Goal: Task Accomplishment & Management: Use online tool/utility

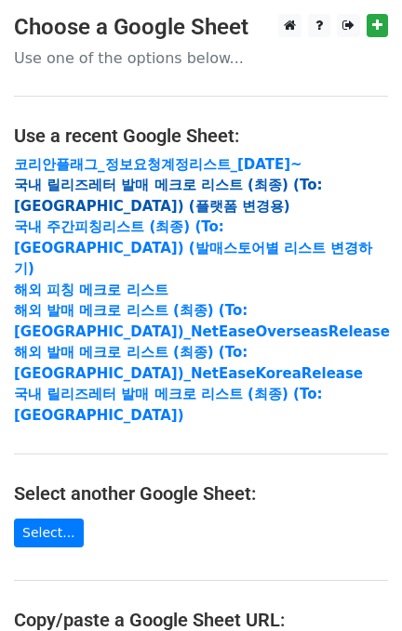
click at [123, 186] on strong "국내 릴리즈레터 발매 메크로 리스트 (최종) (To:[GEOGRAPHIC_DATA]) (플랫폼 변경용)" at bounding box center [168, 196] width 308 height 38
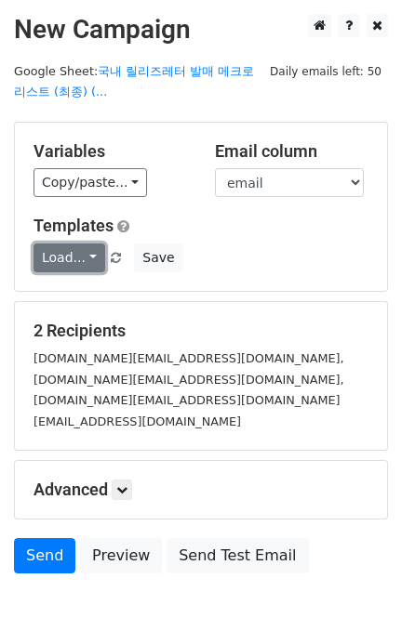
click at [76, 259] on link "Load..." at bounding box center [69, 258] width 72 height 29
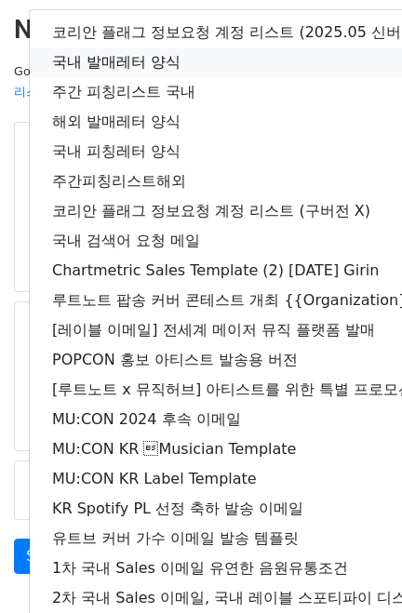
click at [141, 64] on link "국내 발매레터 양식" at bounding box center [328, 62] width 597 height 30
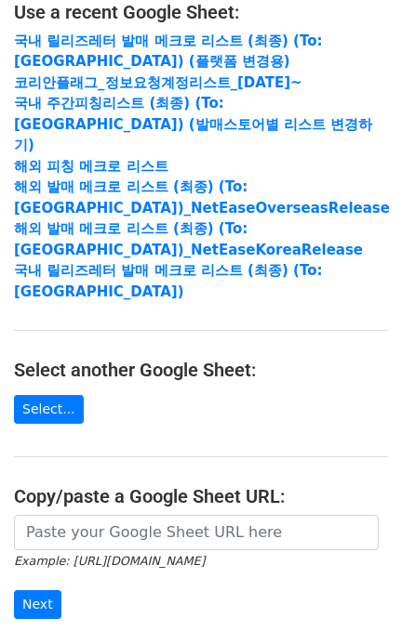
scroll to position [247, 0]
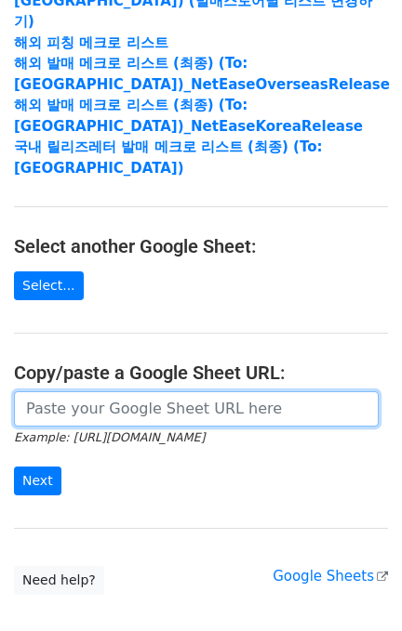
click at [85, 391] on input "url" at bounding box center [196, 408] width 364 height 35
paste input "[URL][DOMAIN_NAME]"
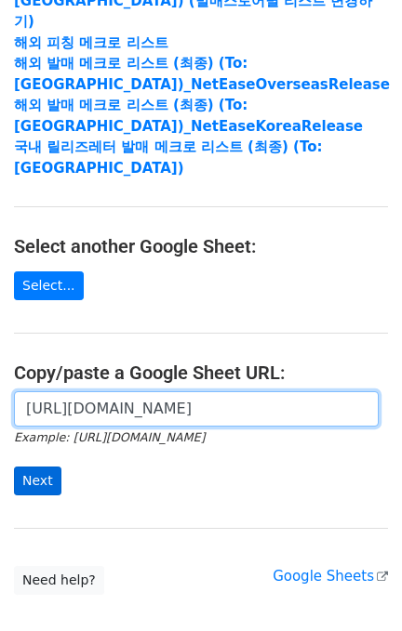
scroll to position [0, 443]
type input "[URL][DOMAIN_NAME]"
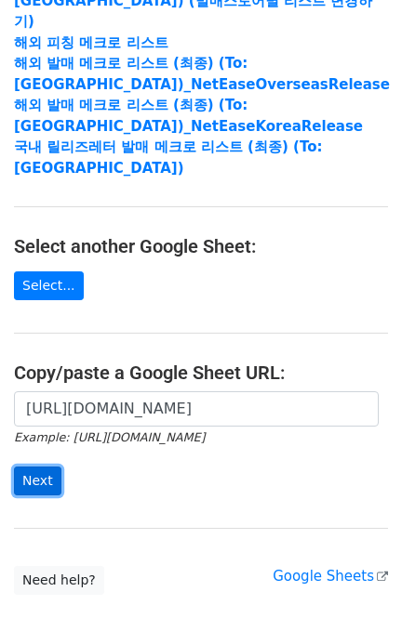
click at [40, 467] on input "Next" at bounding box center [37, 481] width 47 height 29
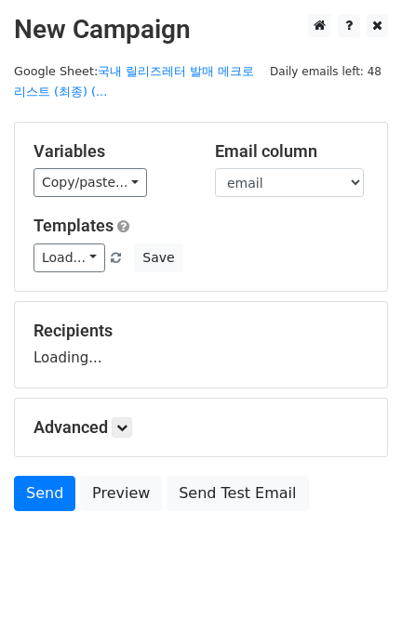
click at [70, 242] on div "Templates Load... 국내 발매레터 양식 코리안 플래그 정보요청 계정 리스트 (2025.05 신버전) 주간 피칭리스트 국내 해외 발…" at bounding box center [201, 244] width 363 height 57
click at [67, 252] on link "Load..." at bounding box center [69, 258] width 72 height 29
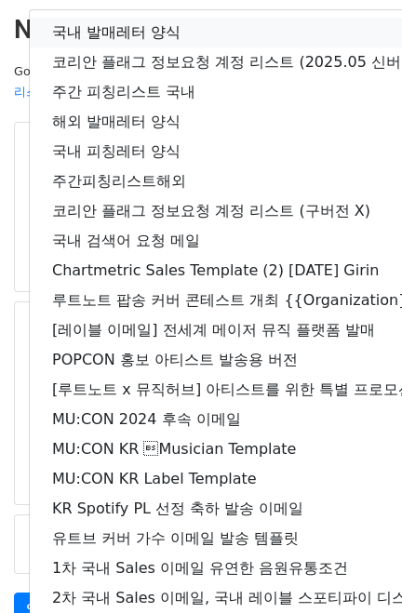
click at [119, 26] on link "국내 발매레터 양식" at bounding box center [328, 33] width 597 height 30
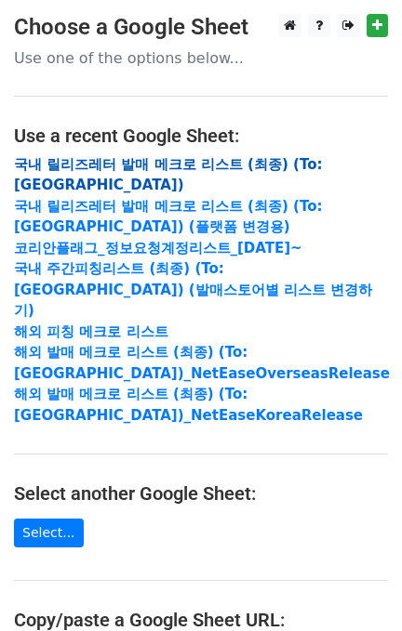
click at [92, 163] on strong "국내 릴리즈레터 발매 메크로 리스트 (최종) (To:[GEOGRAPHIC_DATA])" at bounding box center [168, 175] width 308 height 38
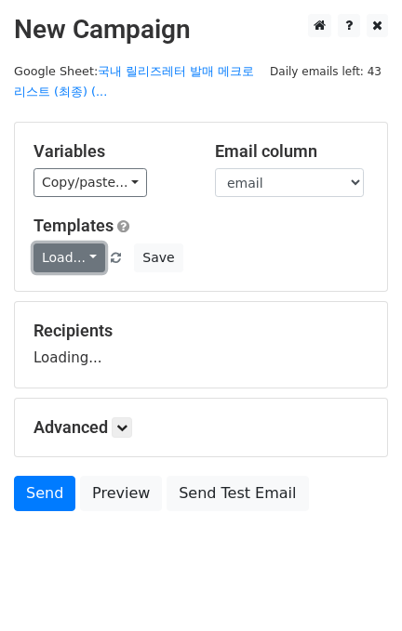
click at [86, 245] on link "Load..." at bounding box center [69, 258] width 72 height 29
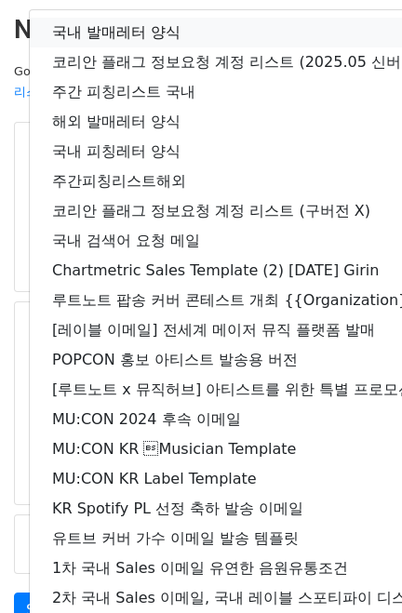
click at [118, 28] on link "국내 발매레터 양식" at bounding box center [328, 33] width 597 height 30
